Goal: Task Accomplishment & Management: Manage account settings

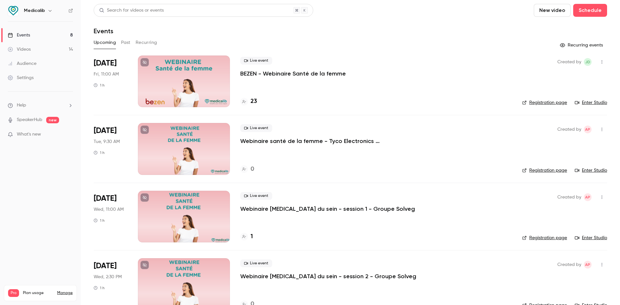
click at [210, 79] on div at bounding box center [184, 81] width 92 height 52
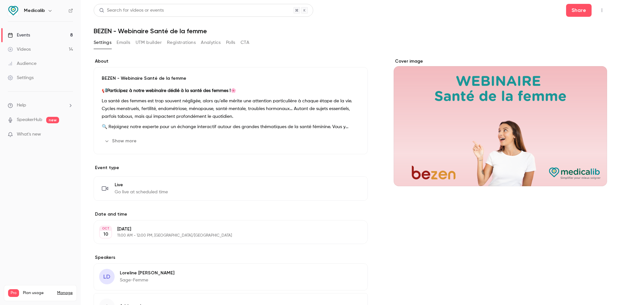
click at [596, 13] on button "button" at bounding box center [601, 10] width 10 height 10
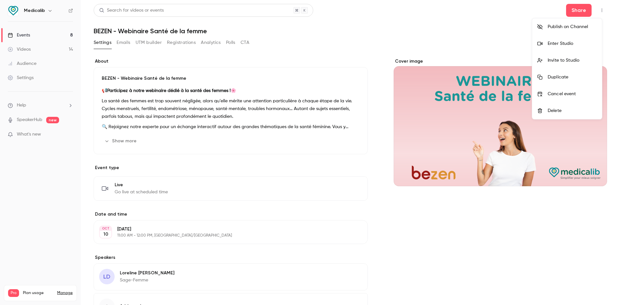
click at [570, 45] on div "Enter Studio" at bounding box center [571, 43] width 49 height 6
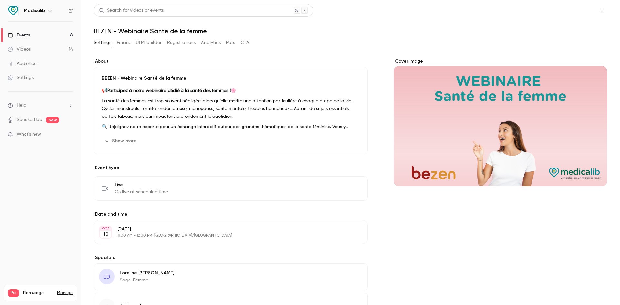
click at [578, 14] on button "Share" at bounding box center [578, 10] width 25 height 13
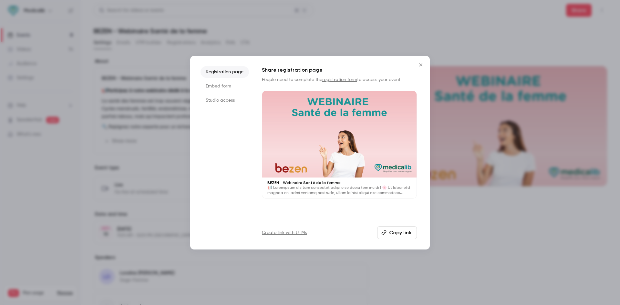
click at [402, 231] on button "Copy link" at bounding box center [397, 232] width 40 height 13
click at [527, 99] on div at bounding box center [310, 152] width 620 height 305
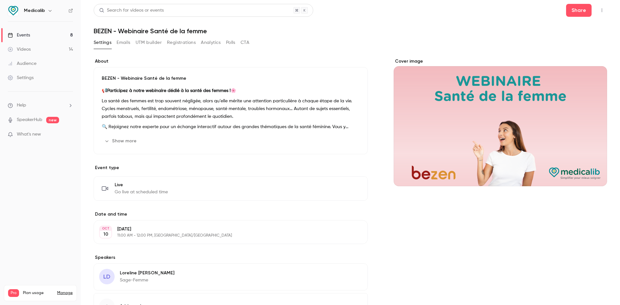
click at [599, 10] on icon "button" at bounding box center [601, 10] width 5 height 5
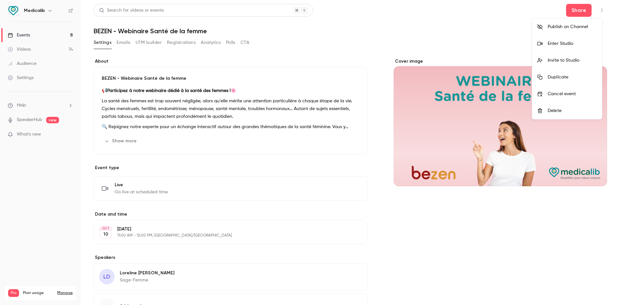
click at [569, 59] on div "Invite to Studio" at bounding box center [571, 60] width 49 height 6
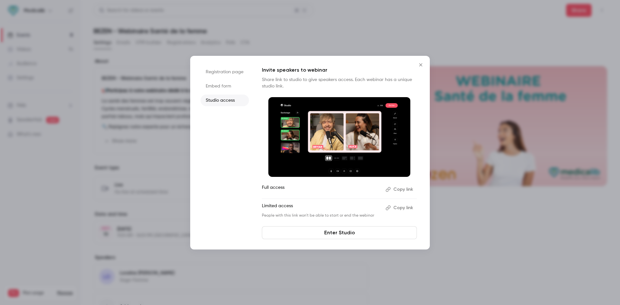
click at [399, 188] on button "Copy link" at bounding box center [400, 189] width 34 height 10
click at [383, 184] on button "Copy link" at bounding box center [400, 189] width 34 height 10
drag, startPoint x: 318, startPoint y: 43, endPoint x: 259, endPoint y: 12, distance: 67.5
click at [259, 12] on div at bounding box center [310, 152] width 620 height 305
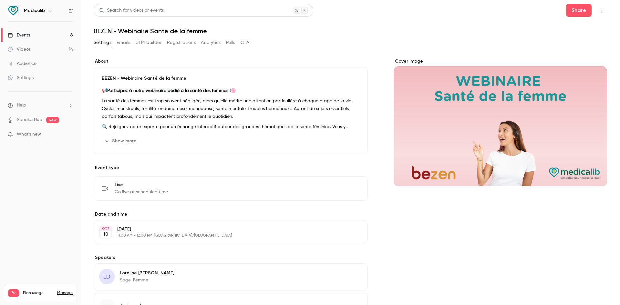
click at [186, 43] on button "Registrations" at bounding box center [181, 42] width 29 height 10
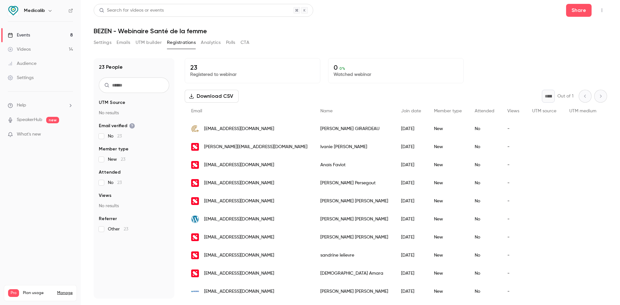
click at [106, 42] on button "Settings" at bounding box center [103, 42] width 18 height 10
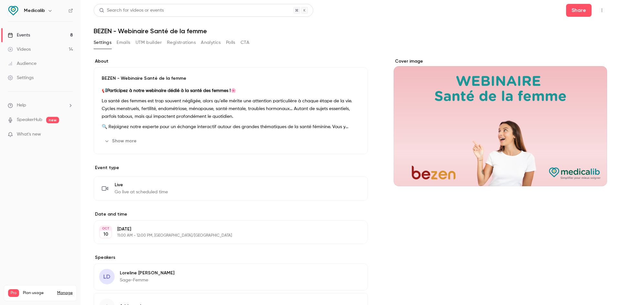
click at [596, 16] on div "Share" at bounding box center [586, 10] width 41 height 13
click at [596, 14] on button "button" at bounding box center [601, 10] width 10 height 10
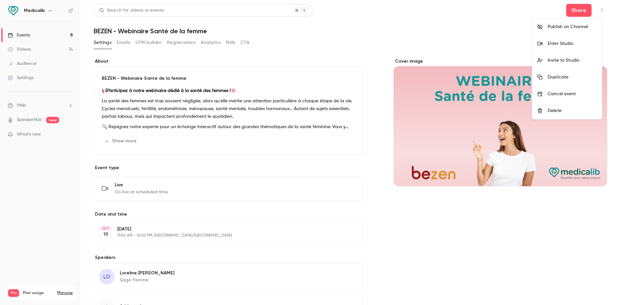
click at [569, 41] on div "Enter Studio" at bounding box center [571, 43] width 49 height 6
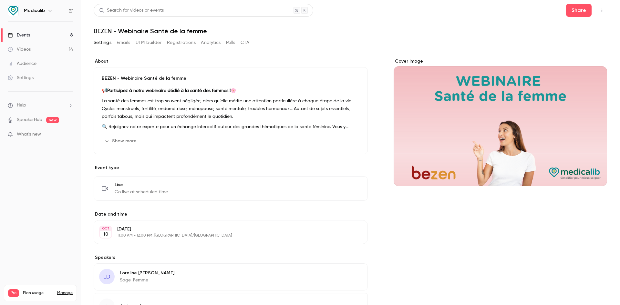
click at [120, 43] on button "Emails" at bounding box center [123, 42] width 14 height 10
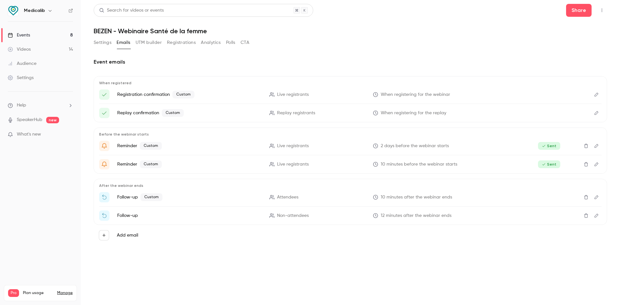
click at [184, 44] on button "Registrations" at bounding box center [181, 42] width 29 height 10
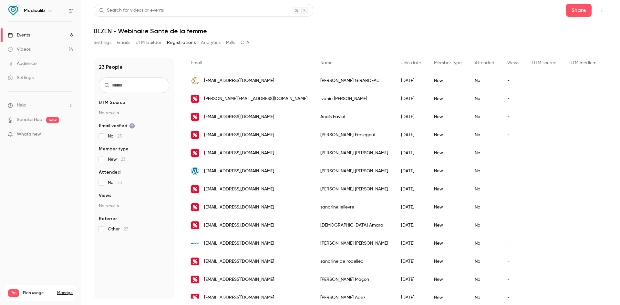
scroll to position [16, 0]
